Goal: Information Seeking & Learning: Understand process/instructions

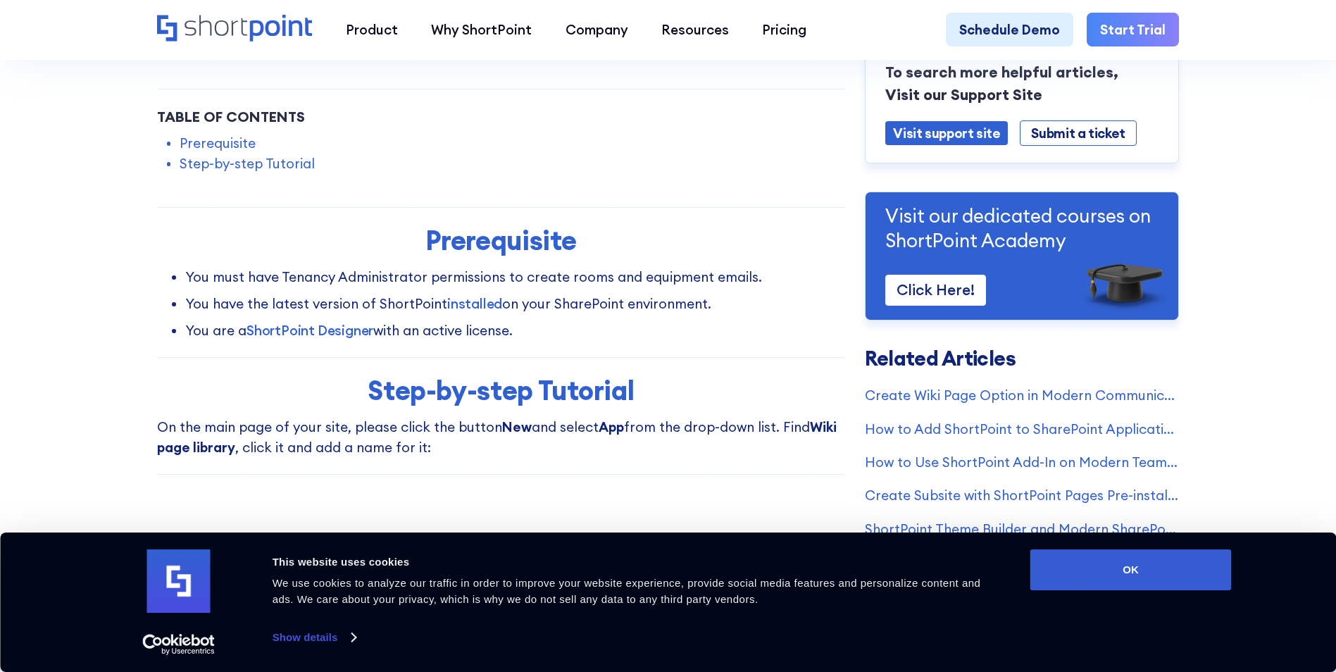
scroll to position [352, 0]
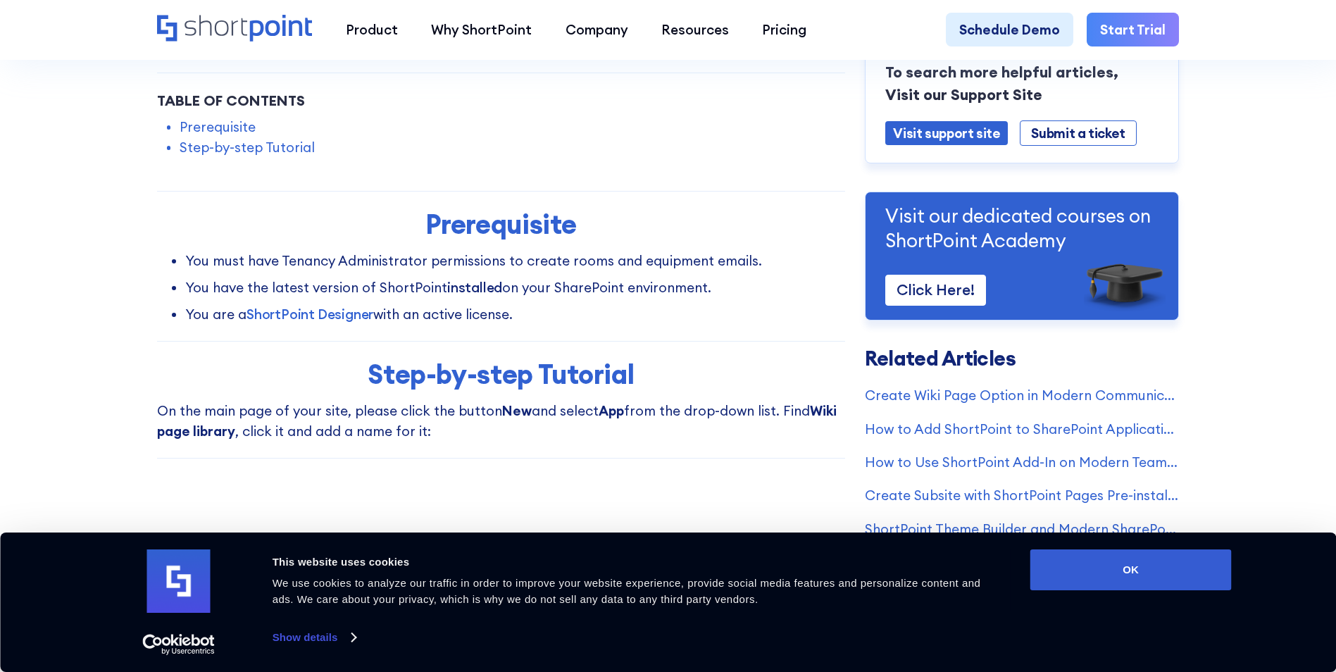
click at [473, 292] on link "installed" at bounding box center [474, 287] width 55 height 17
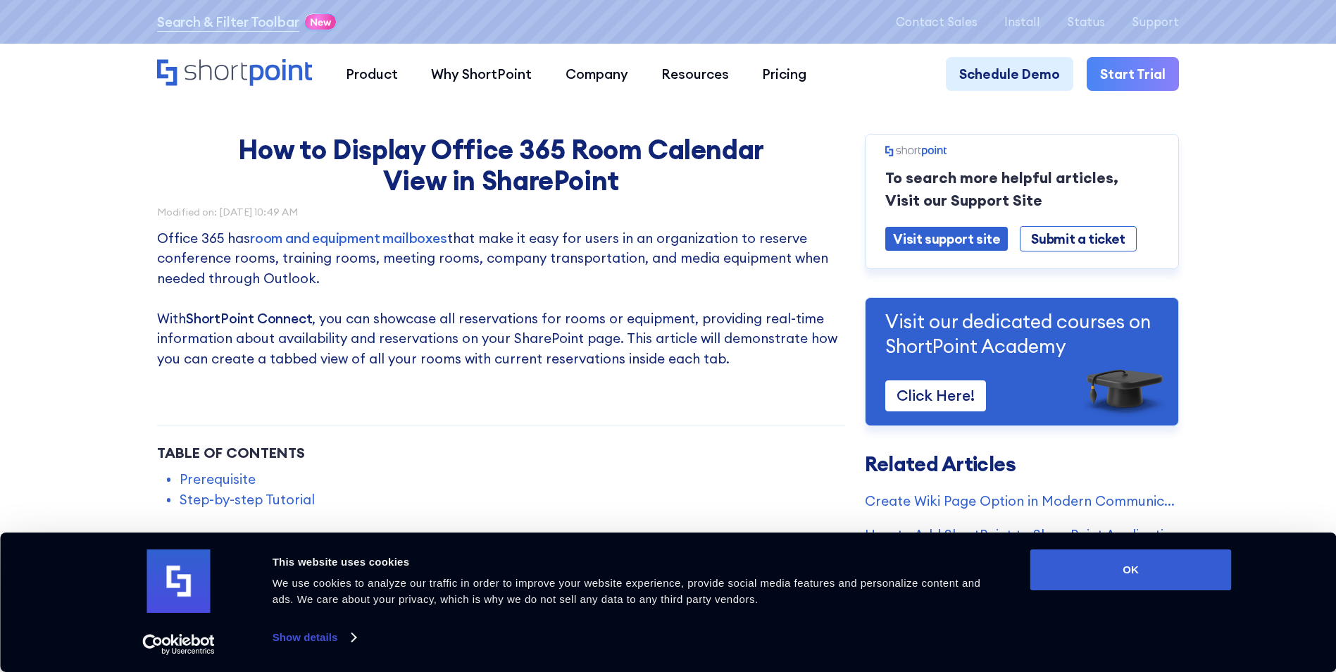
click at [232, 316] on link "ShortPoint Connect" at bounding box center [249, 318] width 127 height 17
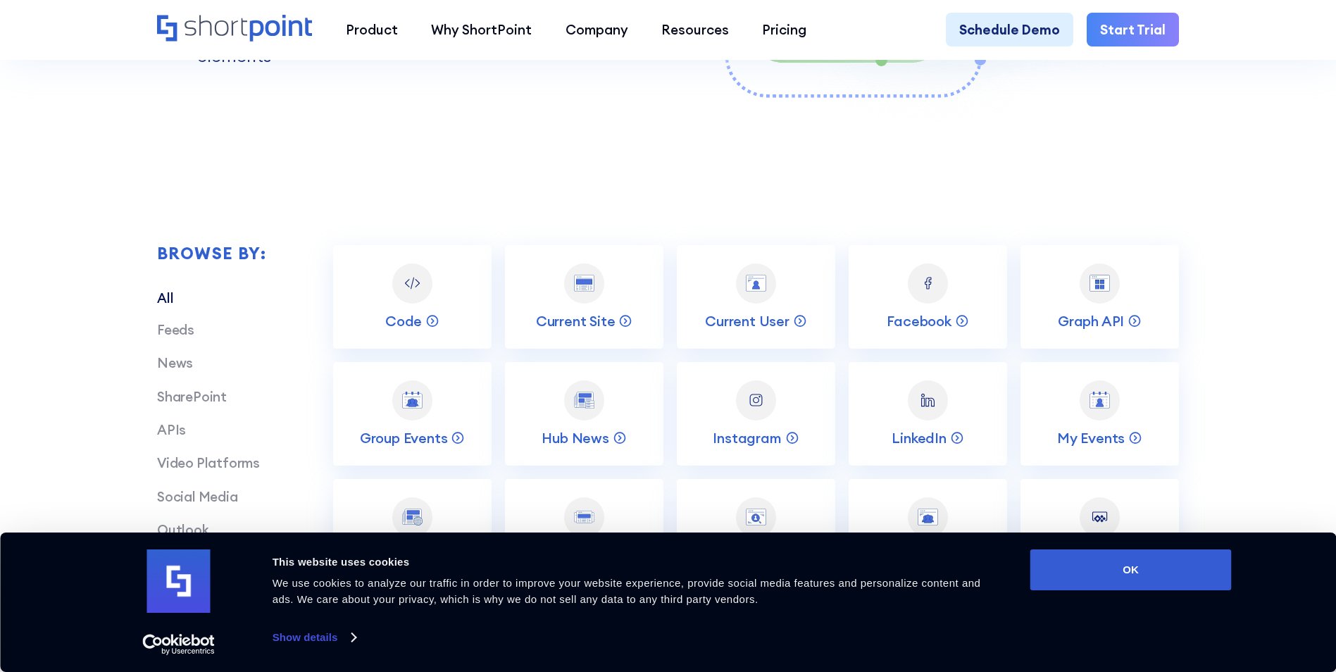
scroll to position [2676, 0]
